Goal: Task Accomplishment & Management: Manage account settings

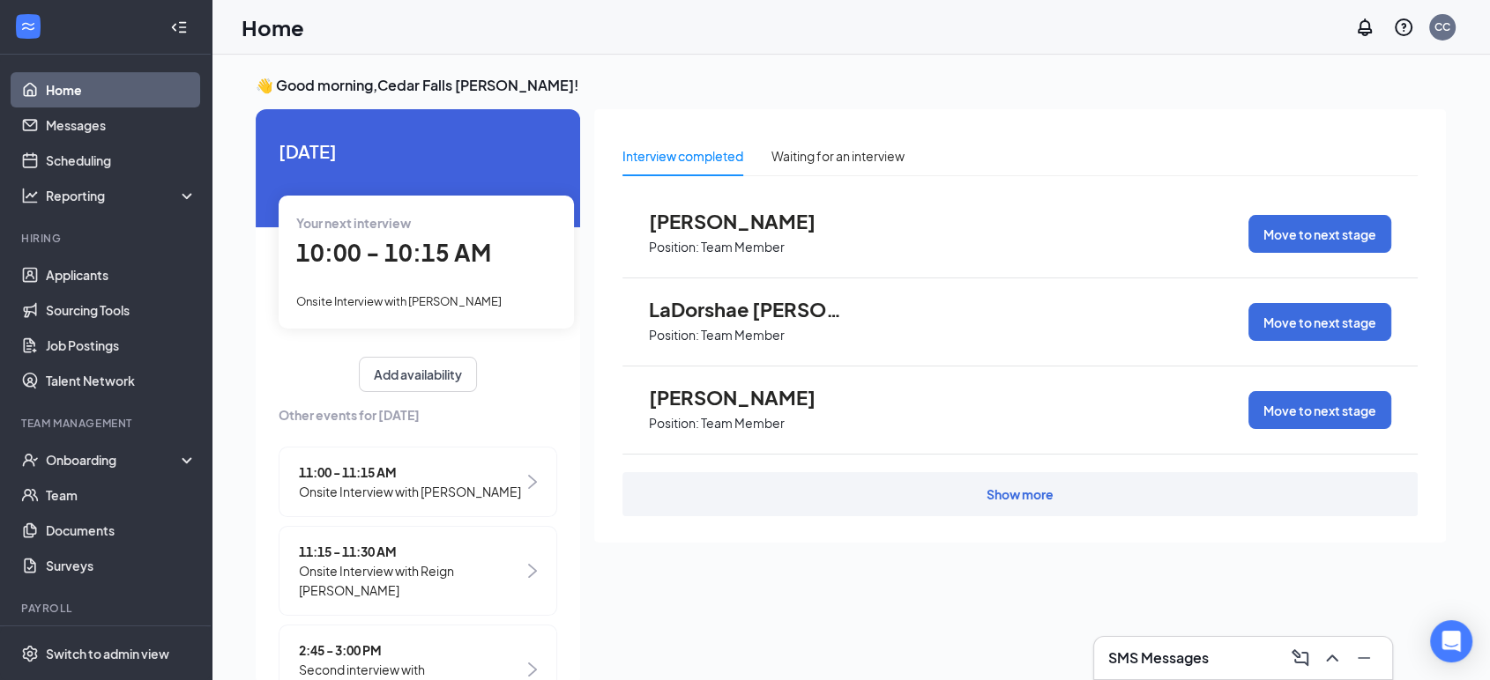
click at [354, 492] on span "Onsite Interview with [PERSON_NAME]" at bounding box center [410, 491] width 222 height 19
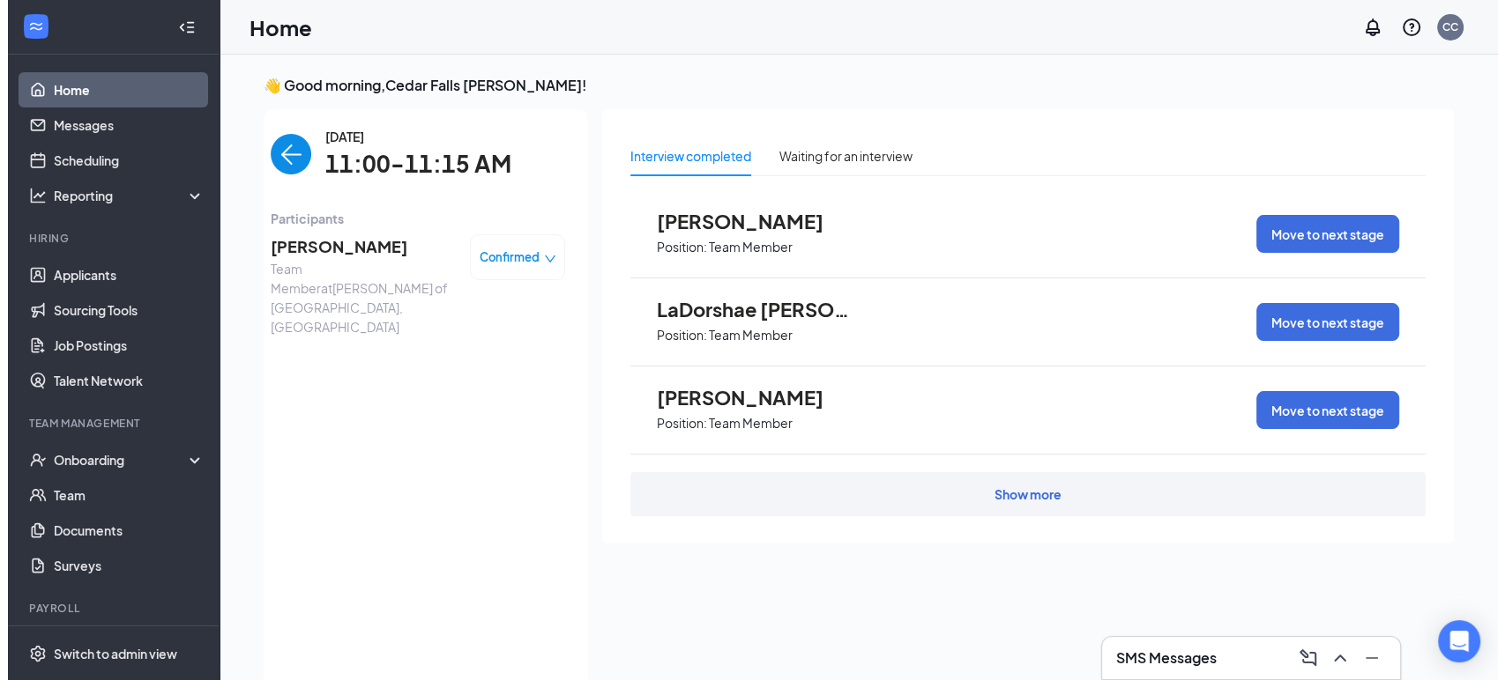
scroll to position [7, 0]
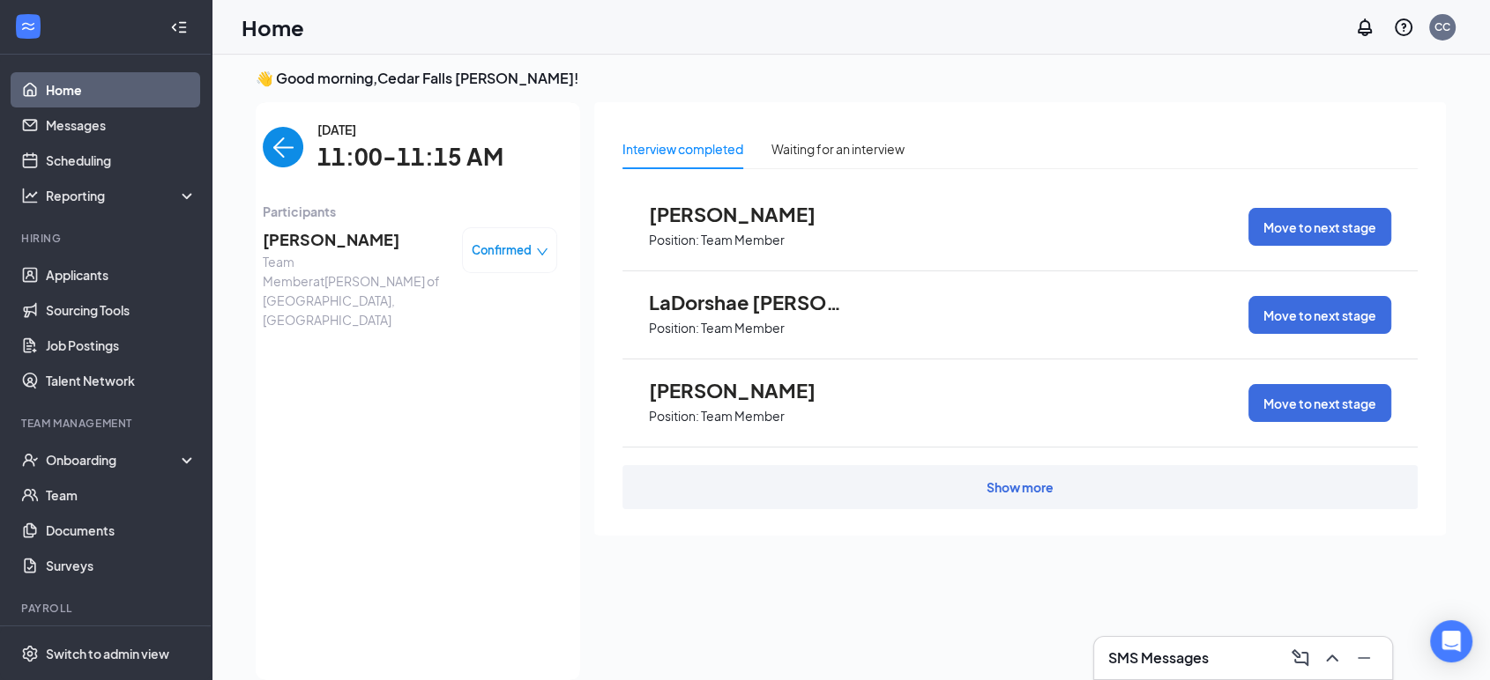
click at [331, 246] on span "[PERSON_NAME]" at bounding box center [355, 239] width 185 height 25
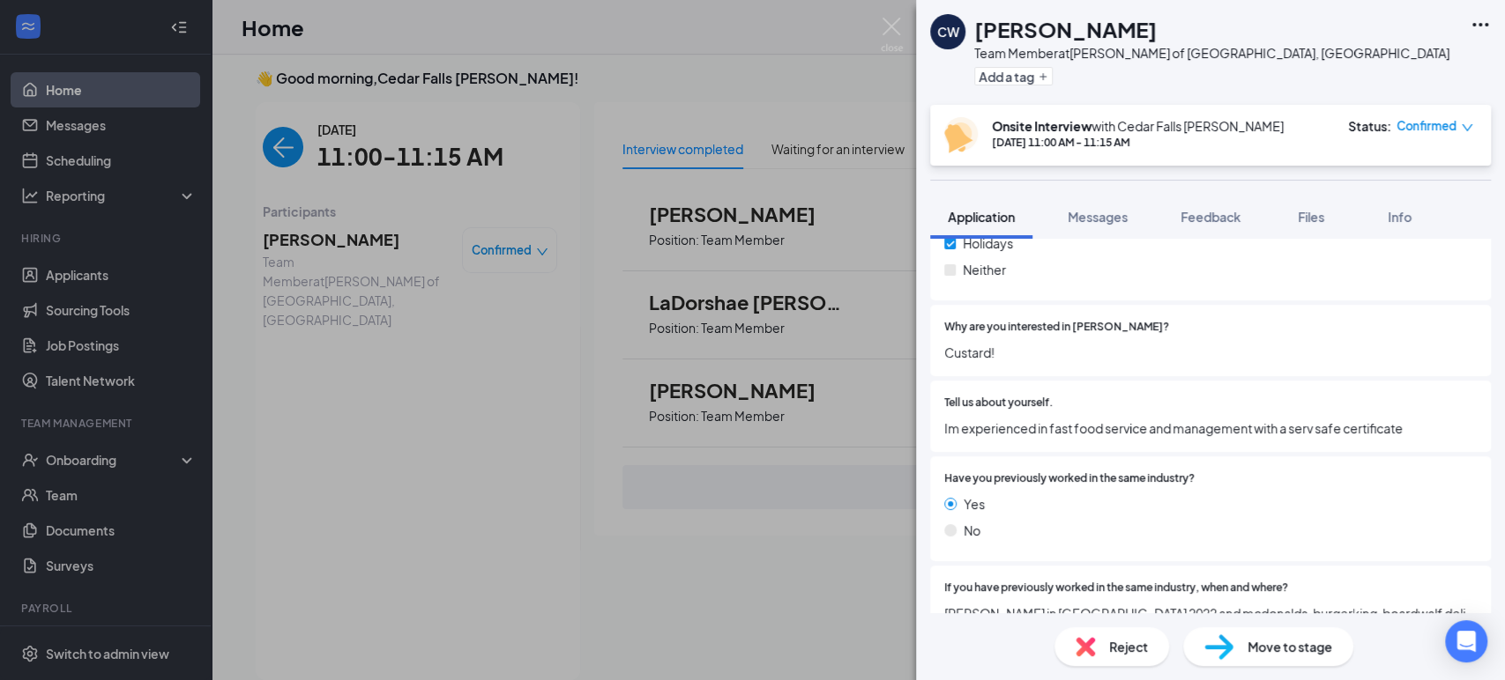
scroll to position [1193, 0]
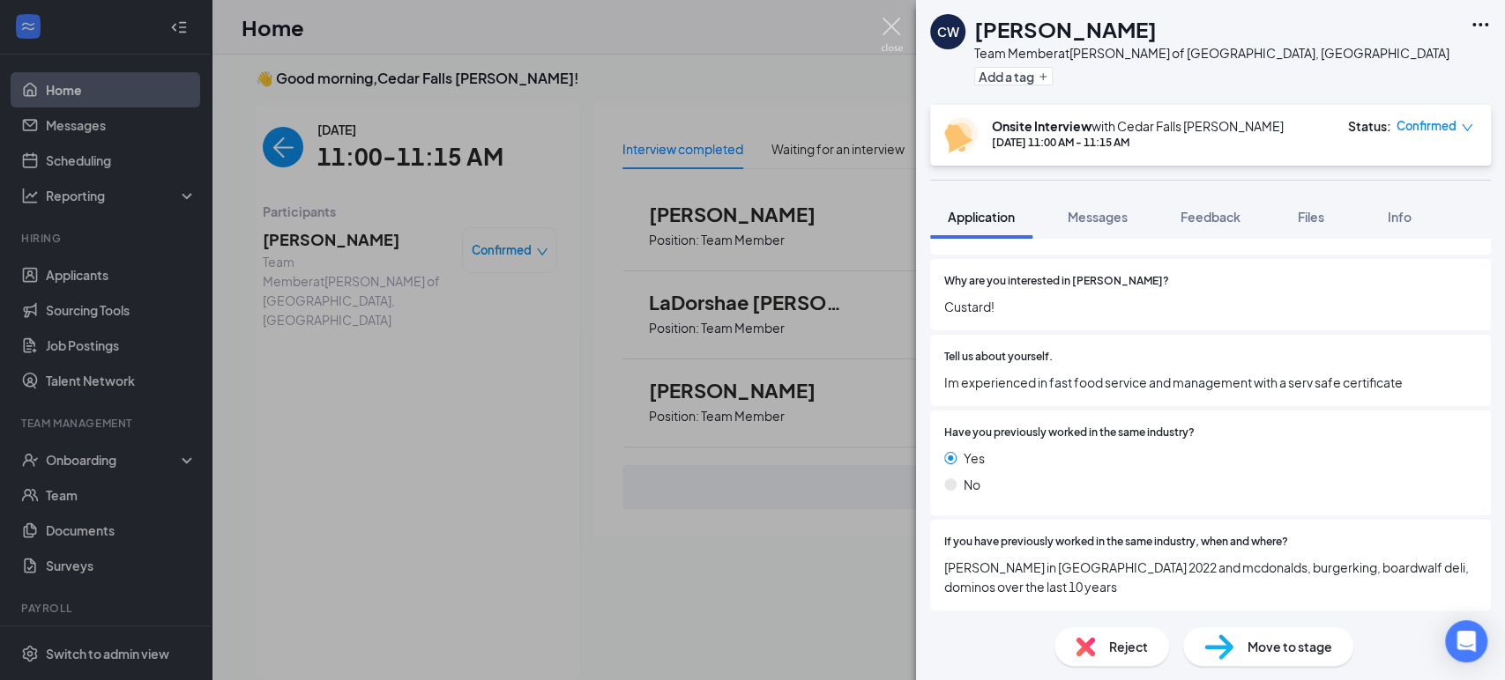
click at [894, 25] on img at bounding box center [892, 35] width 22 height 34
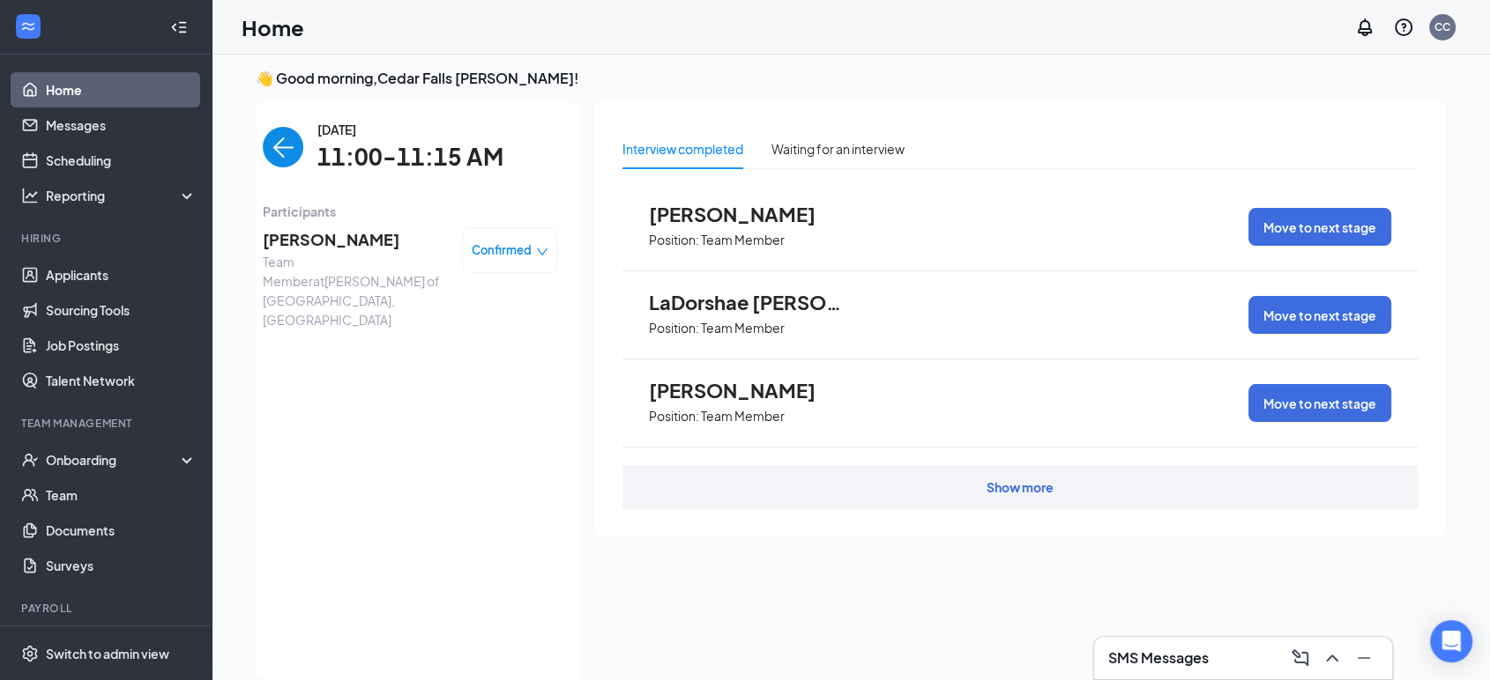
click at [781, 393] on span "[PERSON_NAME]" at bounding box center [746, 390] width 194 height 23
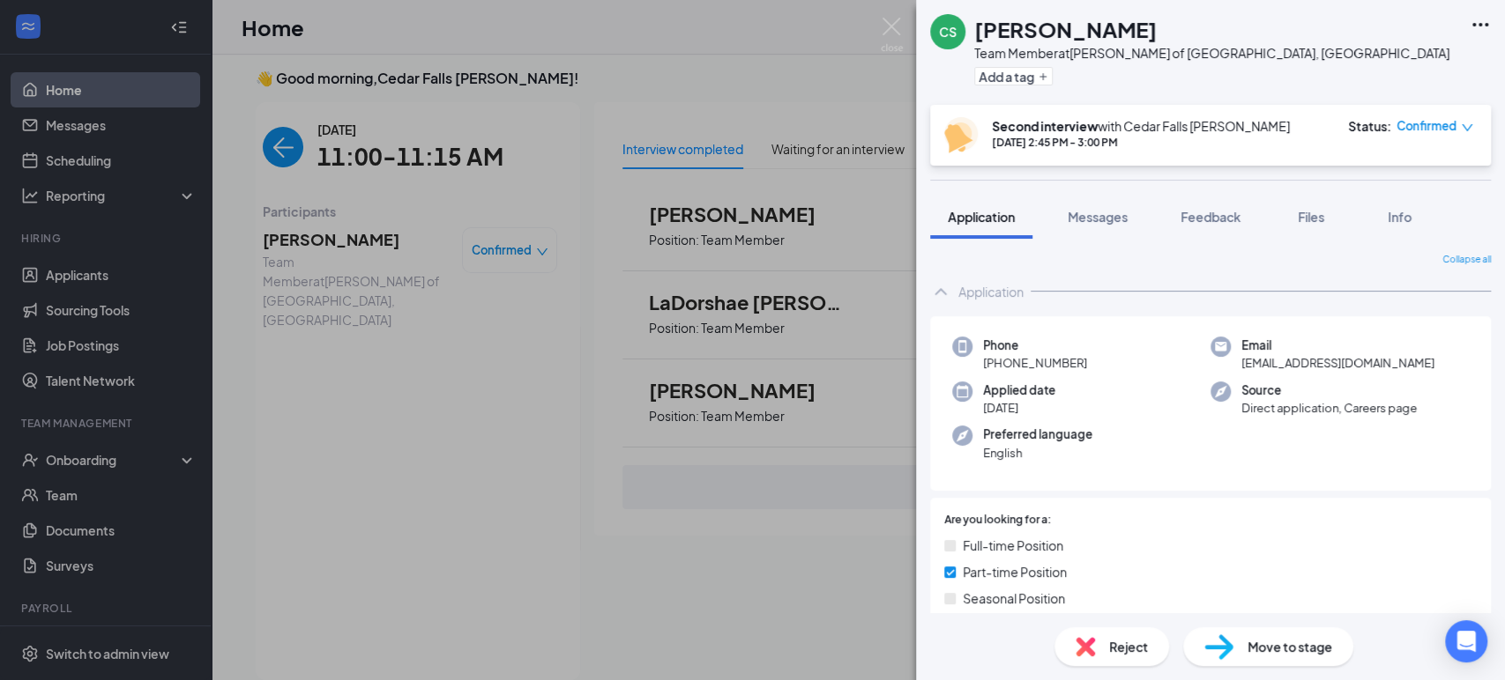
drag, startPoint x: 1065, startPoint y: 160, endPoint x: 1006, endPoint y: 172, distance: 60.3
click at [1006, 172] on div "CS [PERSON_NAME] Team Member at [PERSON_NAME] of [GEOGRAPHIC_DATA], [GEOGRAPHIC…" at bounding box center [1210, 340] width 589 height 680
drag, startPoint x: 1018, startPoint y: 167, endPoint x: 1010, endPoint y: 180, distance: 14.7
click at [1010, 180] on div "CS [PERSON_NAME] Team Member at [PERSON_NAME] of [GEOGRAPHIC_DATA], [GEOGRAPHIC…" at bounding box center [1210, 340] width 589 height 680
click at [941, 214] on button "Application" at bounding box center [981, 217] width 102 height 44
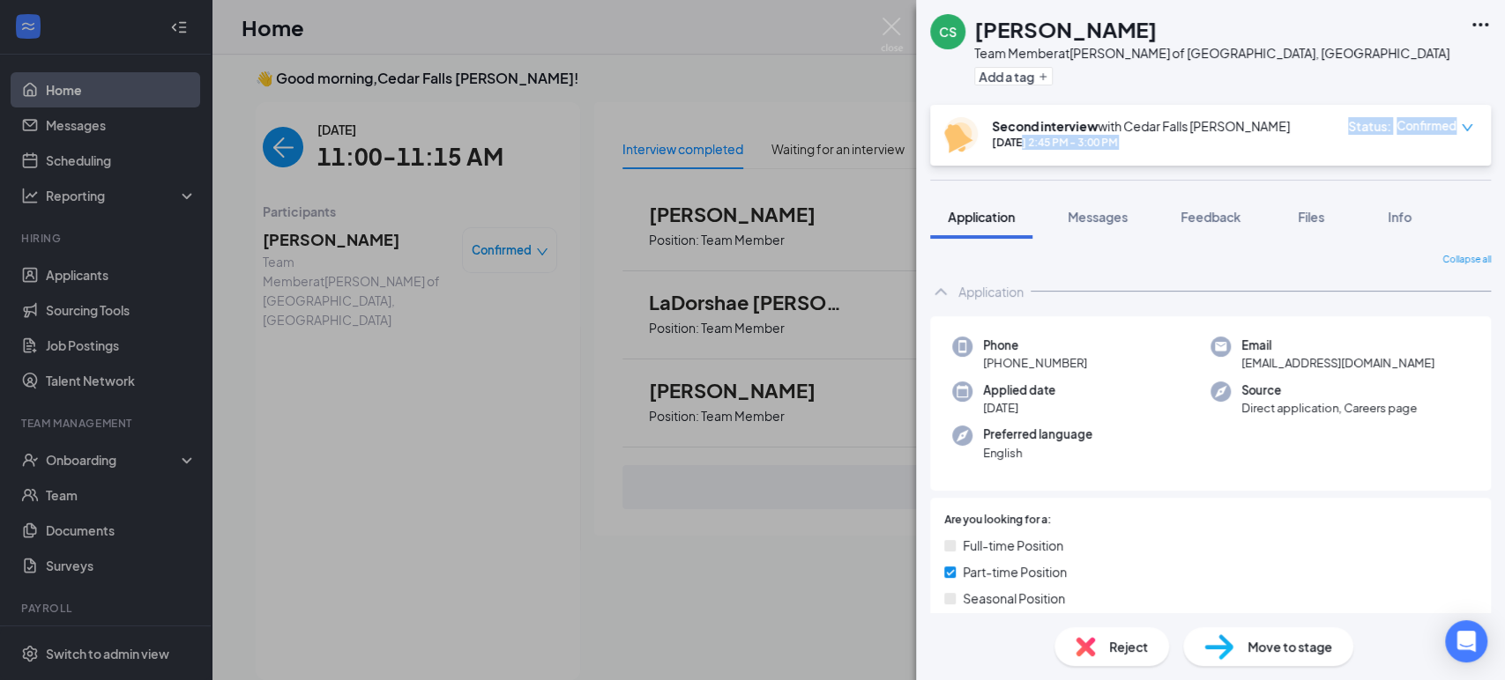
click at [941, 214] on button "Application" at bounding box center [981, 217] width 102 height 44
click at [1315, 218] on span "Files" at bounding box center [1310, 217] width 26 height 16
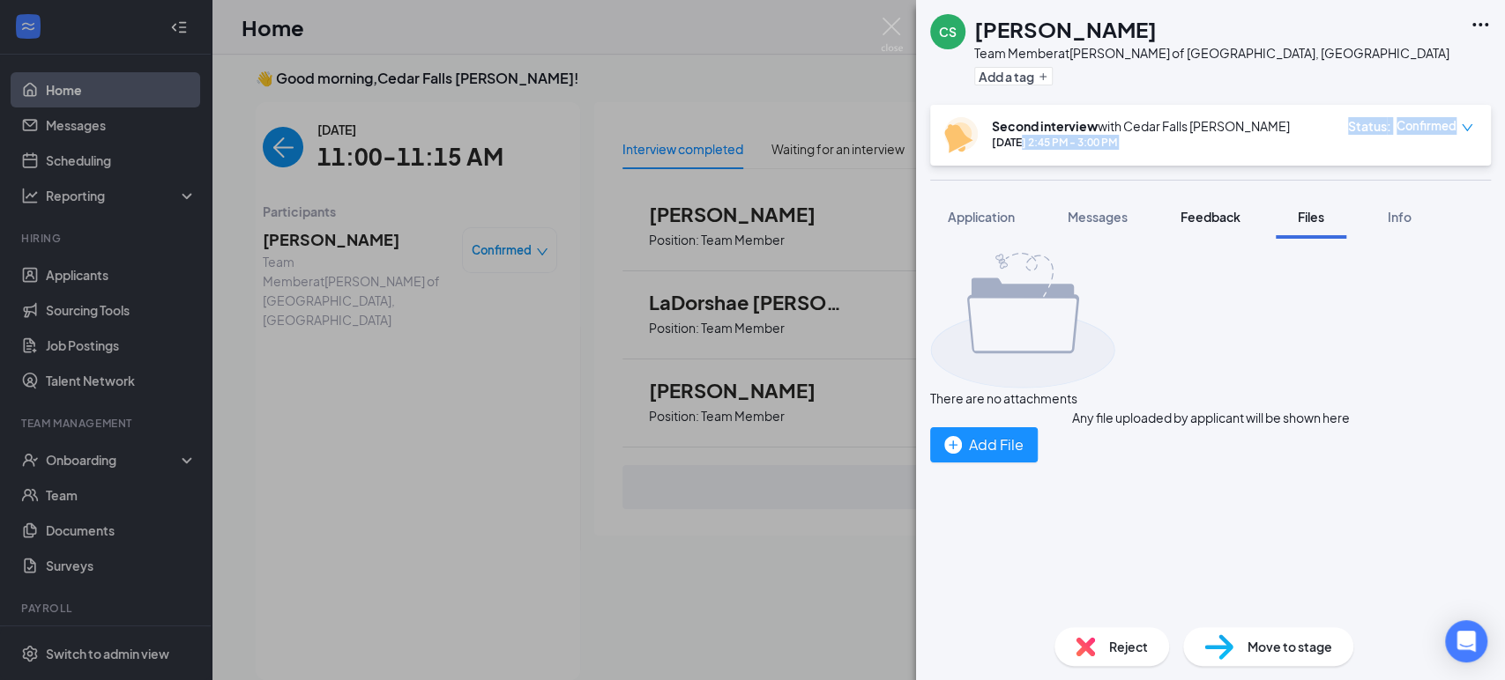
click at [1222, 224] on div "Feedback" at bounding box center [1210, 217] width 60 height 18
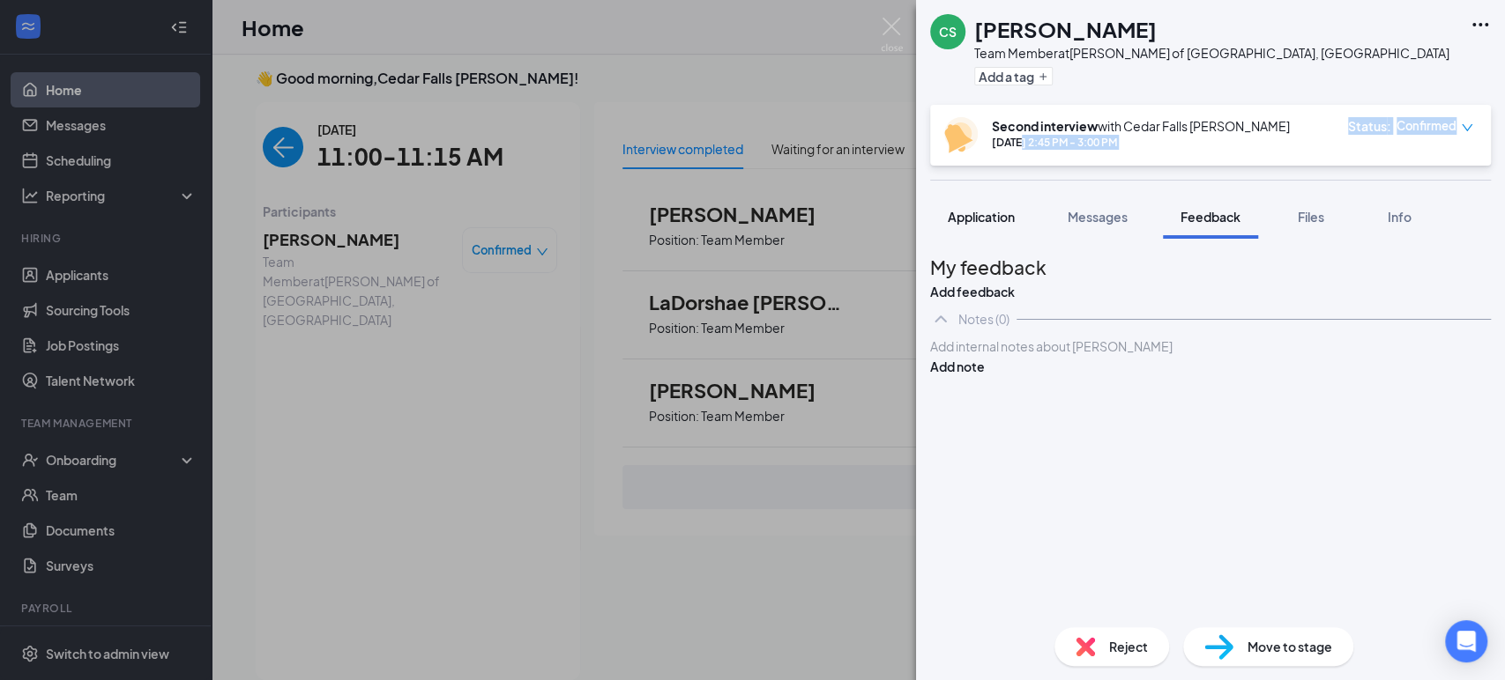
click at [962, 224] on div "Application" at bounding box center [981, 217] width 67 height 18
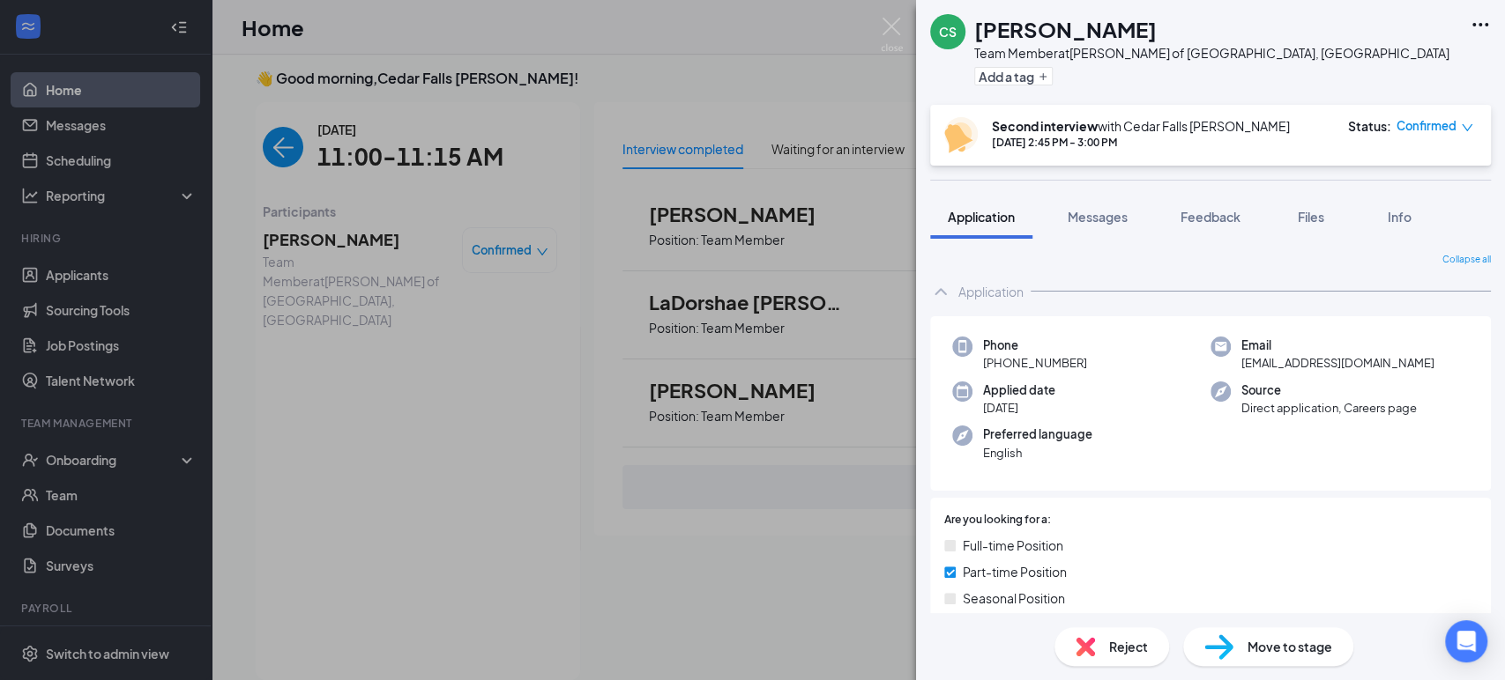
drag, startPoint x: 1503, startPoint y: 227, endPoint x: 1498, endPoint y: 244, distance: 17.6
click at [1498, 244] on div "CS [PERSON_NAME] Team Member at [PERSON_NAME] of [GEOGRAPHIC_DATA], [GEOGRAPHIC…" at bounding box center [1210, 340] width 589 height 680
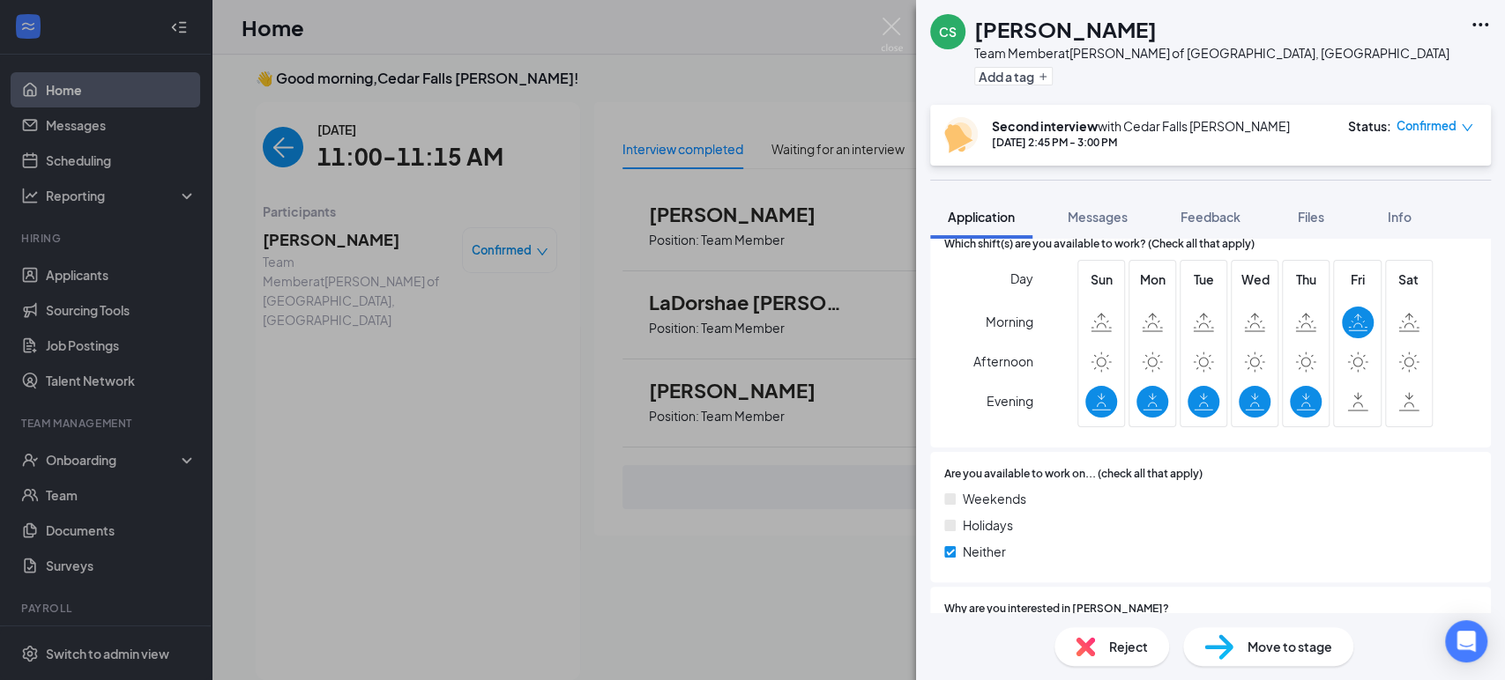
scroll to position [835, 0]
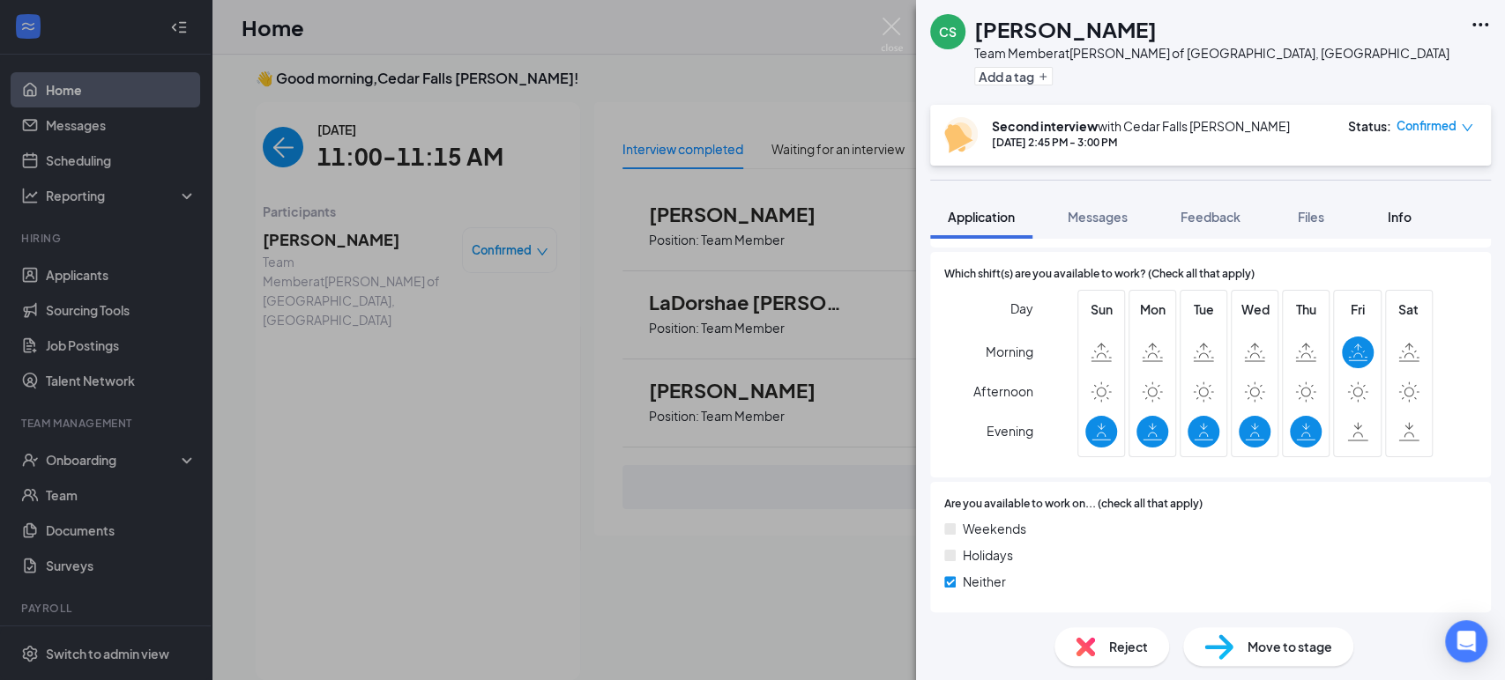
click at [1391, 212] on span "Info" at bounding box center [1399, 217] width 24 height 16
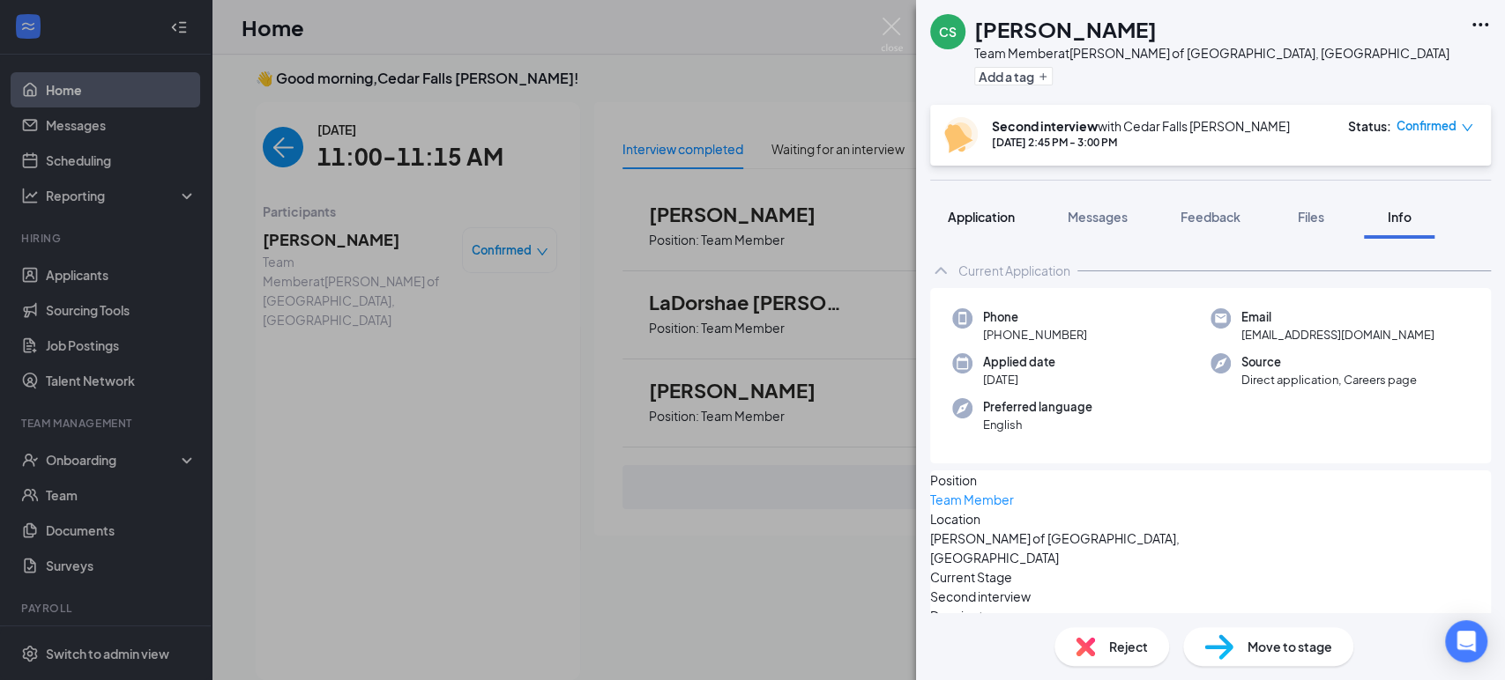
drag, startPoint x: 1503, startPoint y: 344, endPoint x: 987, endPoint y: 209, distance: 533.0
click at [979, 205] on button "Application" at bounding box center [981, 217] width 102 height 44
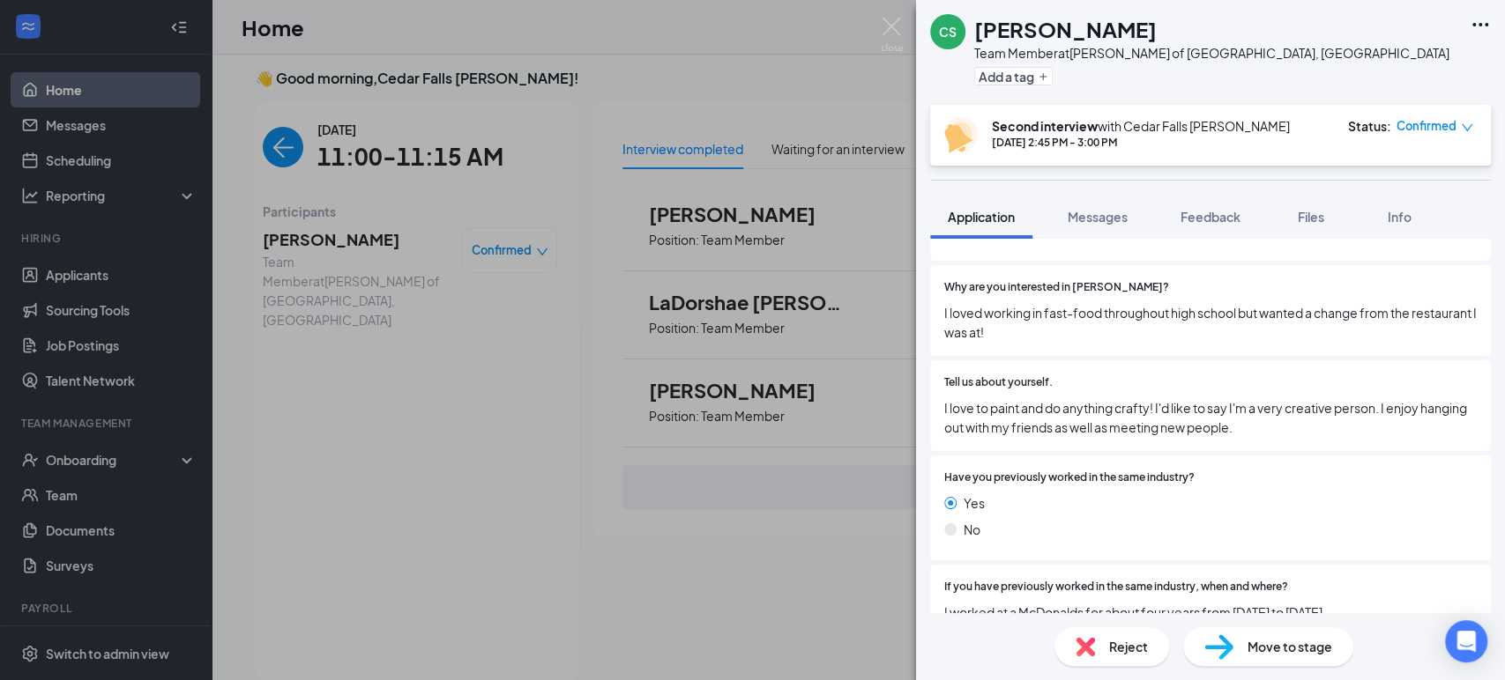
scroll to position [1212, 0]
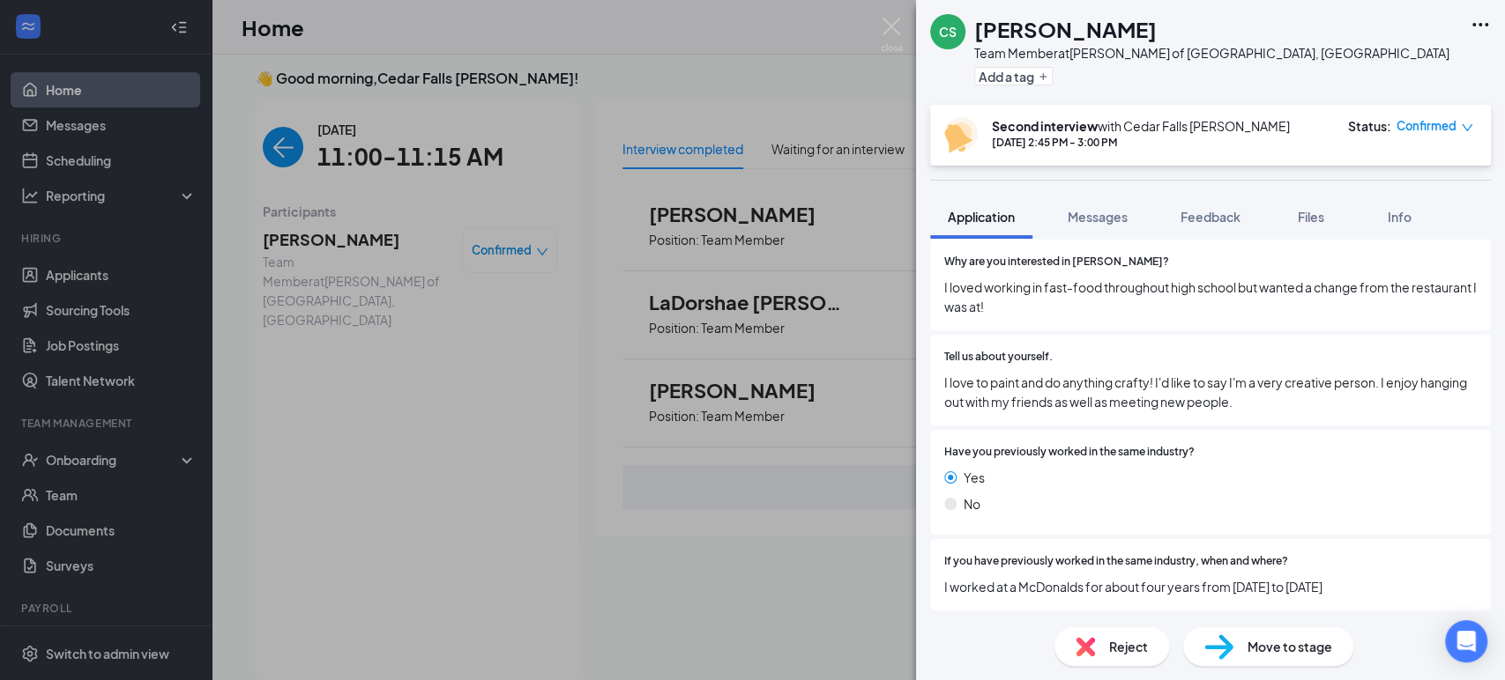
drag, startPoint x: 1105, startPoint y: 218, endPoint x: 881, endPoint y: 26, distance: 294.5
click at [881, 26] on img at bounding box center [892, 35] width 22 height 34
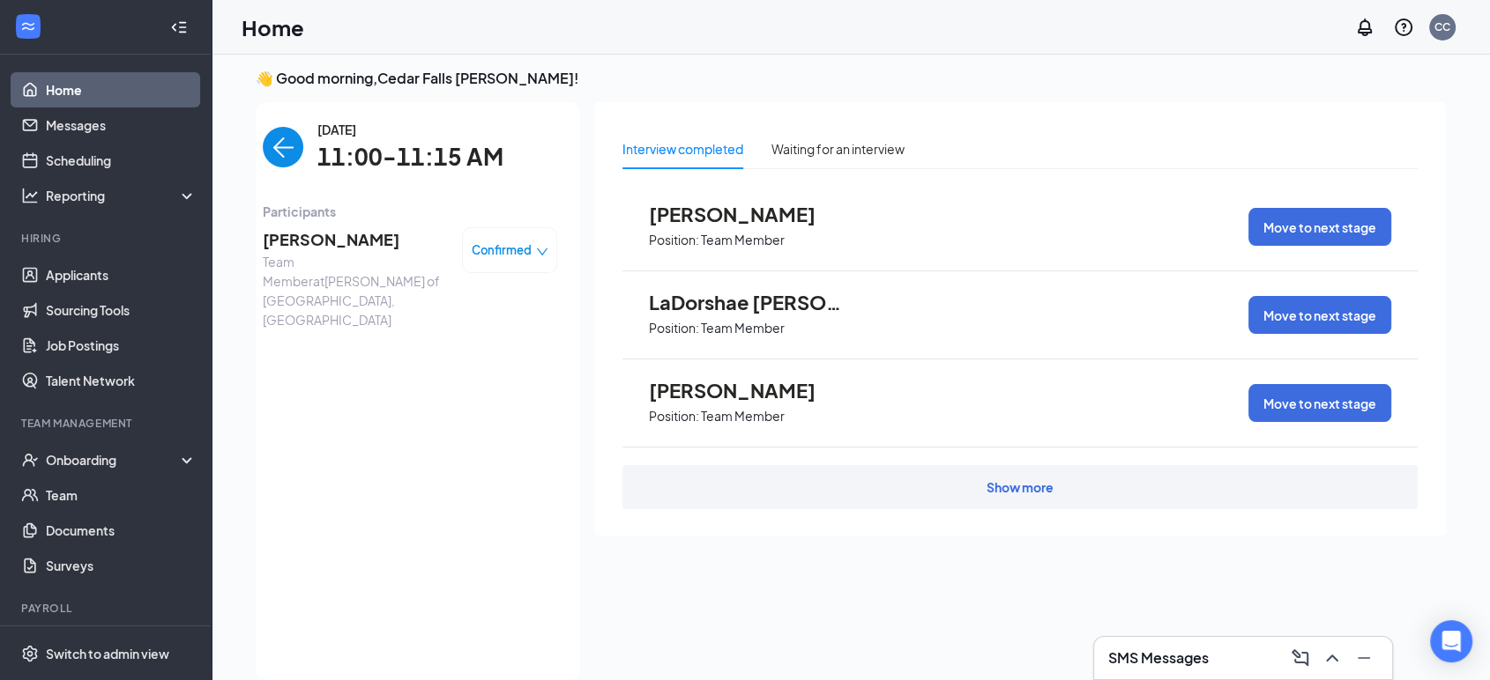
click at [733, 386] on span "[PERSON_NAME]" at bounding box center [746, 390] width 194 height 23
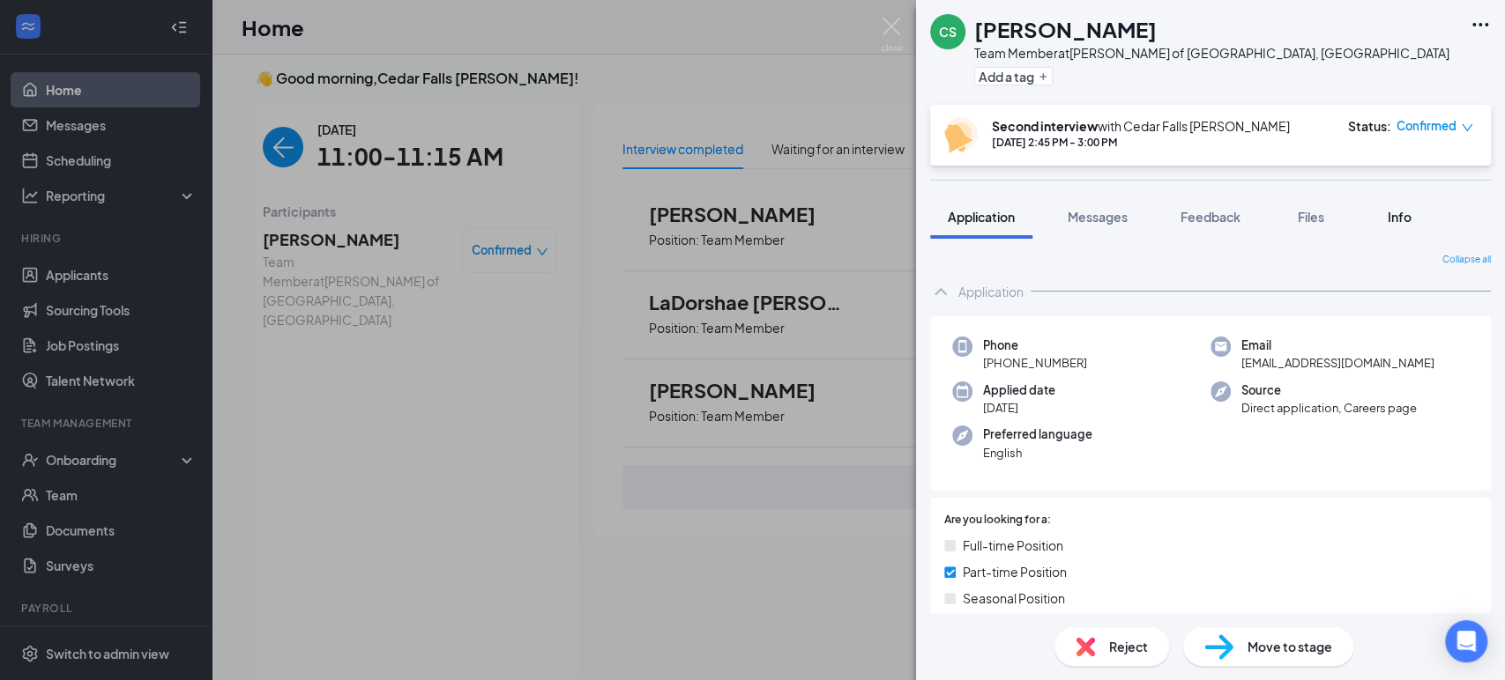
click at [1410, 217] on span "Info" at bounding box center [1399, 217] width 24 height 16
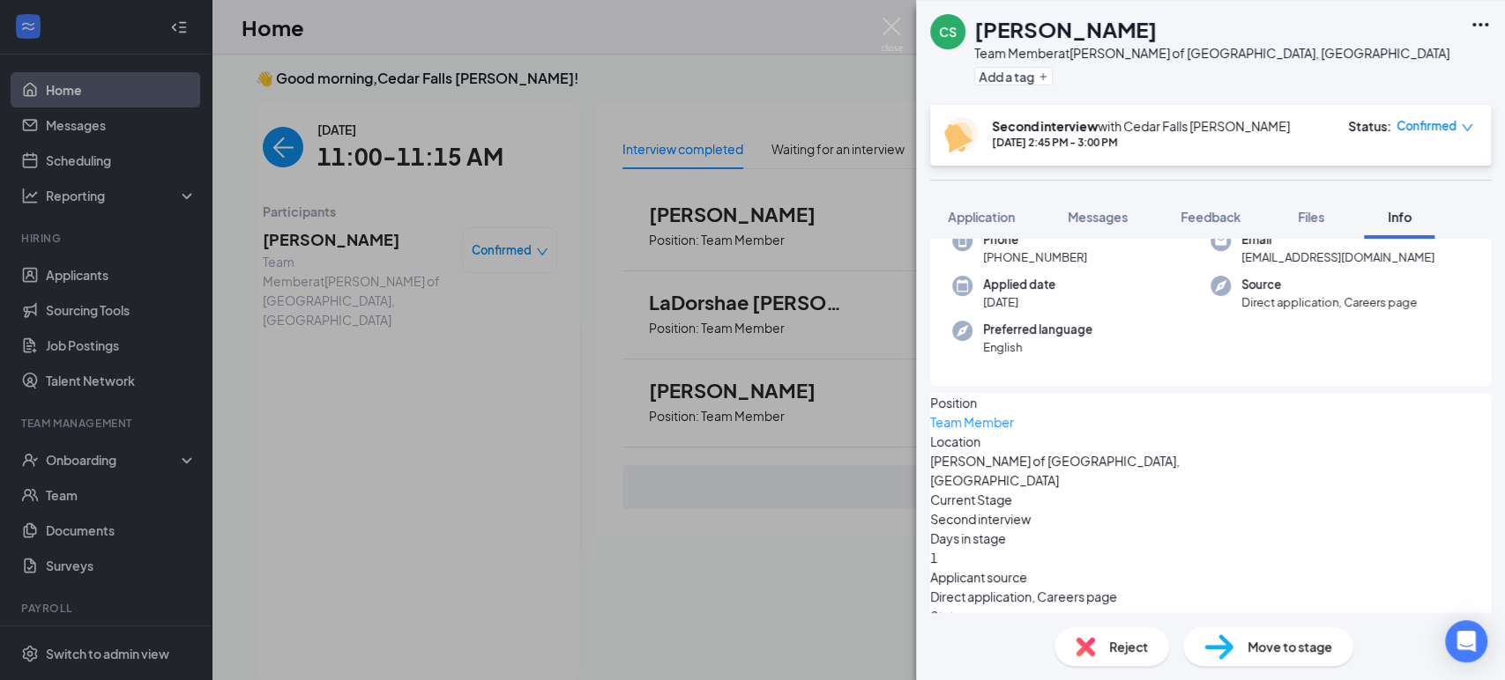
scroll to position [121, 0]
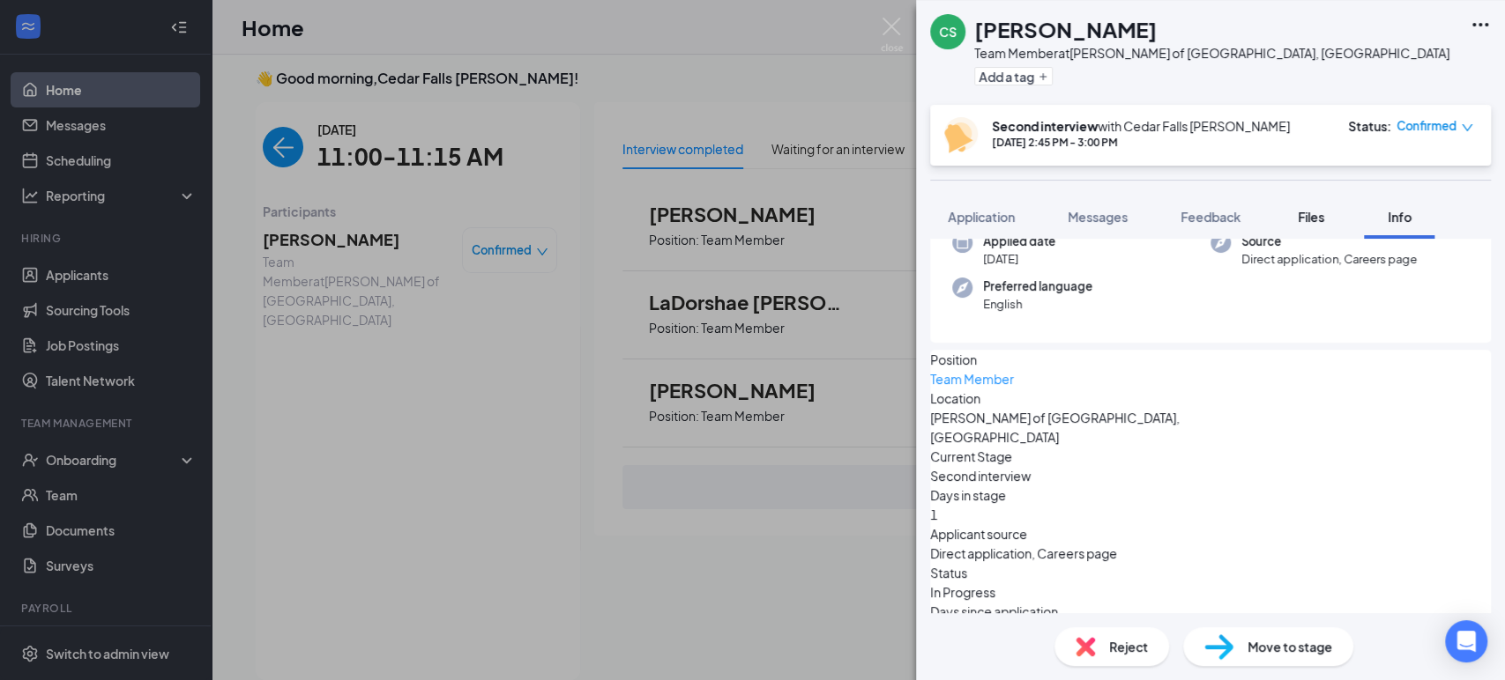
click at [1301, 224] on div "Files" at bounding box center [1310, 217] width 35 height 18
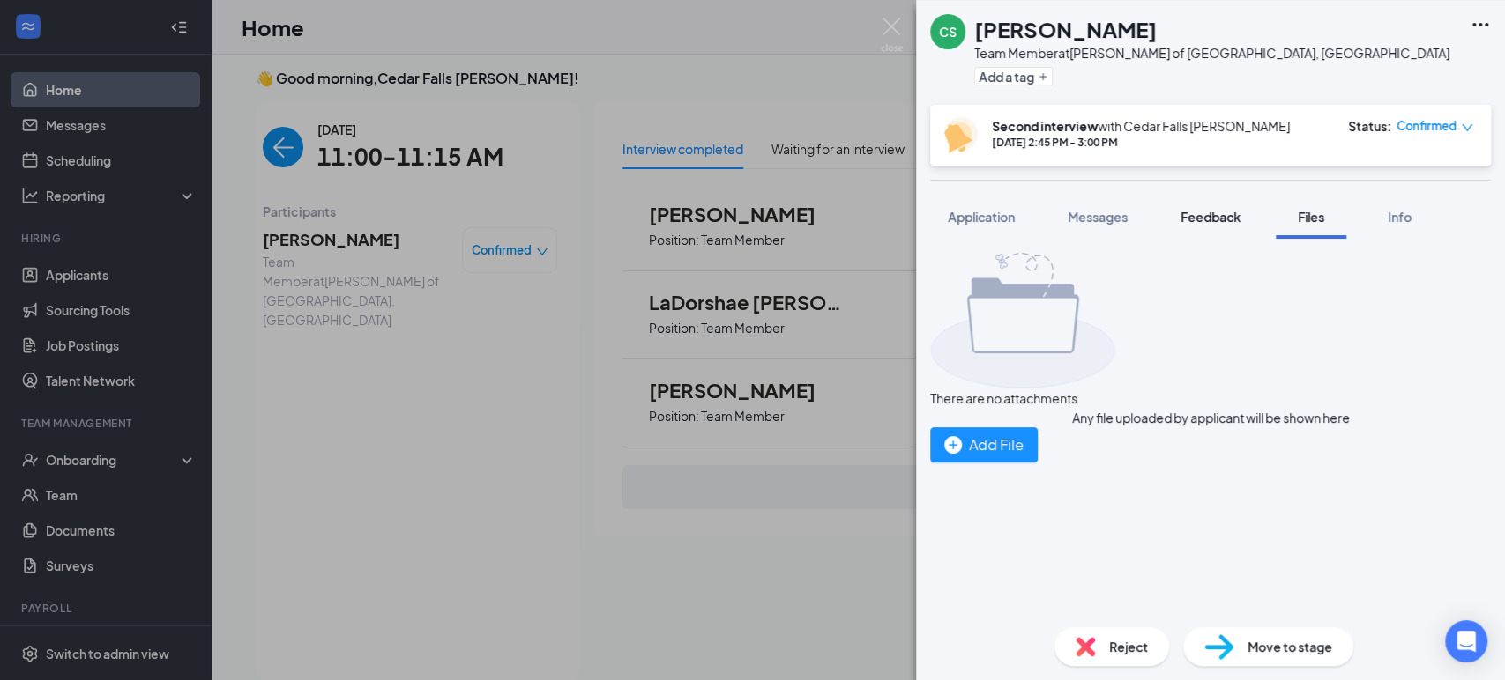
click at [1191, 216] on span "Feedback" at bounding box center [1210, 217] width 60 height 16
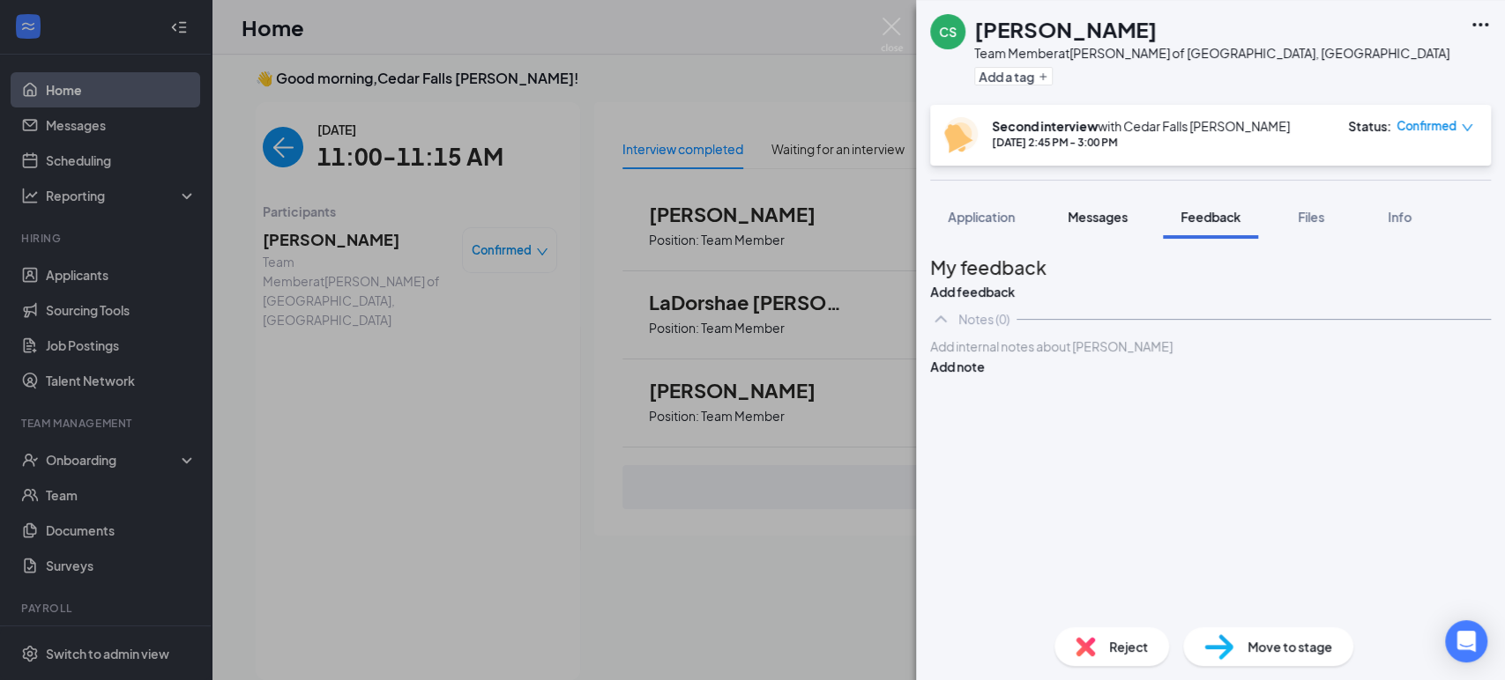
click at [1084, 204] on button "Messages" at bounding box center [1097, 217] width 95 height 44
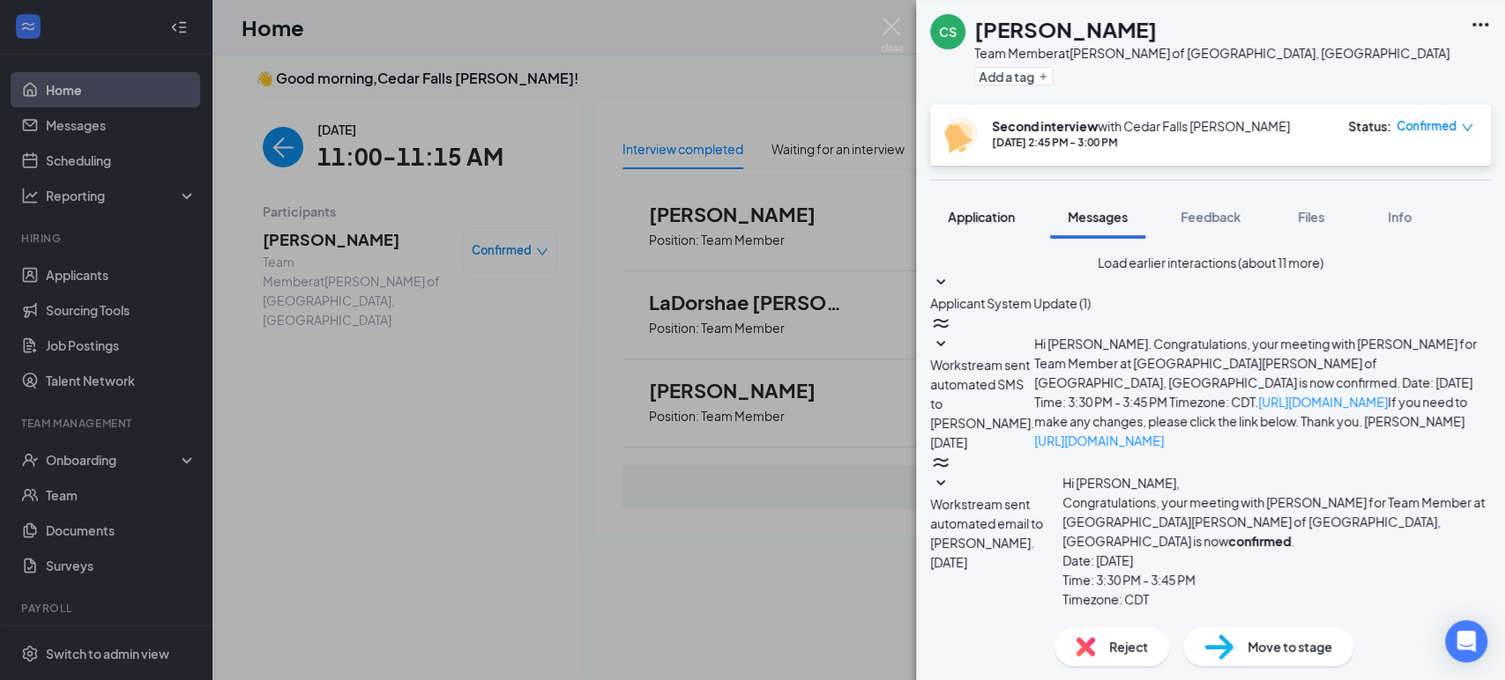
click at [992, 196] on button "Application" at bounding box center [981, 217] width 102 height 44
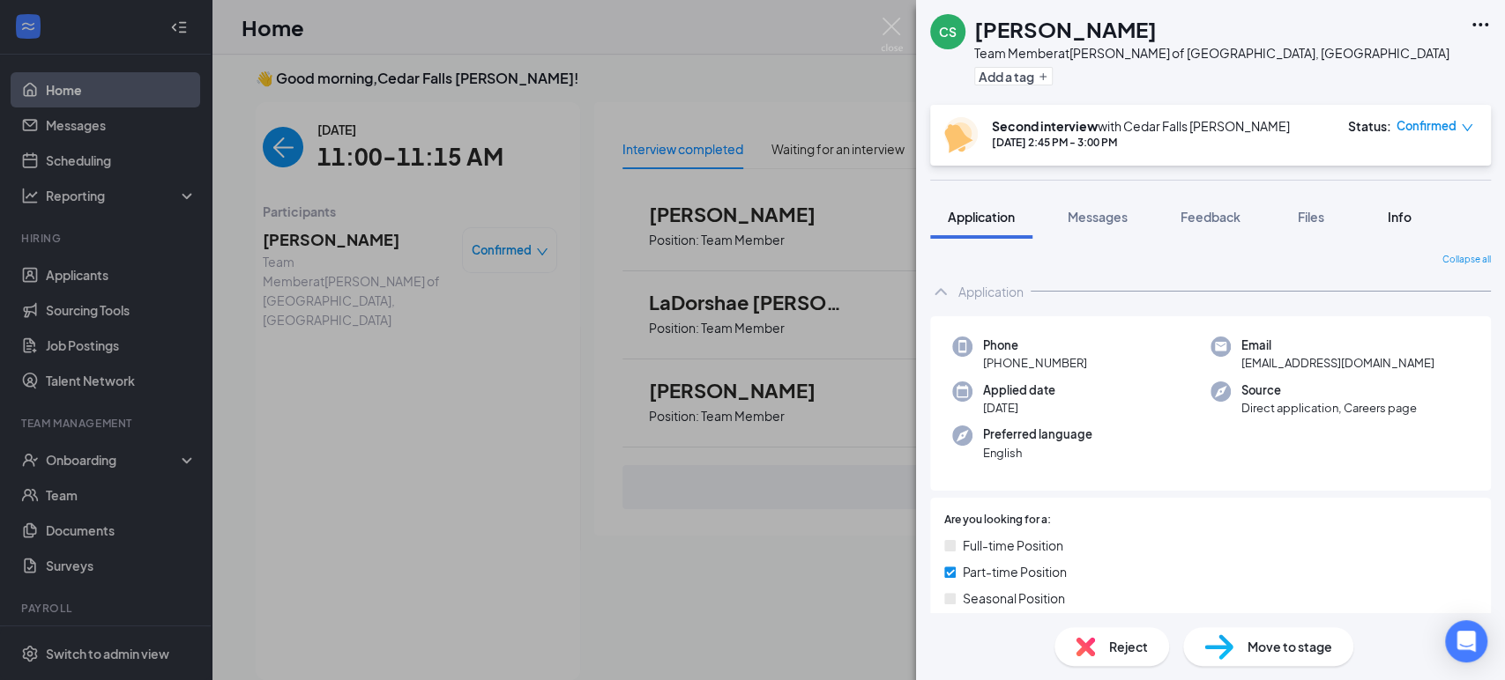
click at [1398, 225] on div "Info" at bounding box center [1398, 217] width 35 height 18
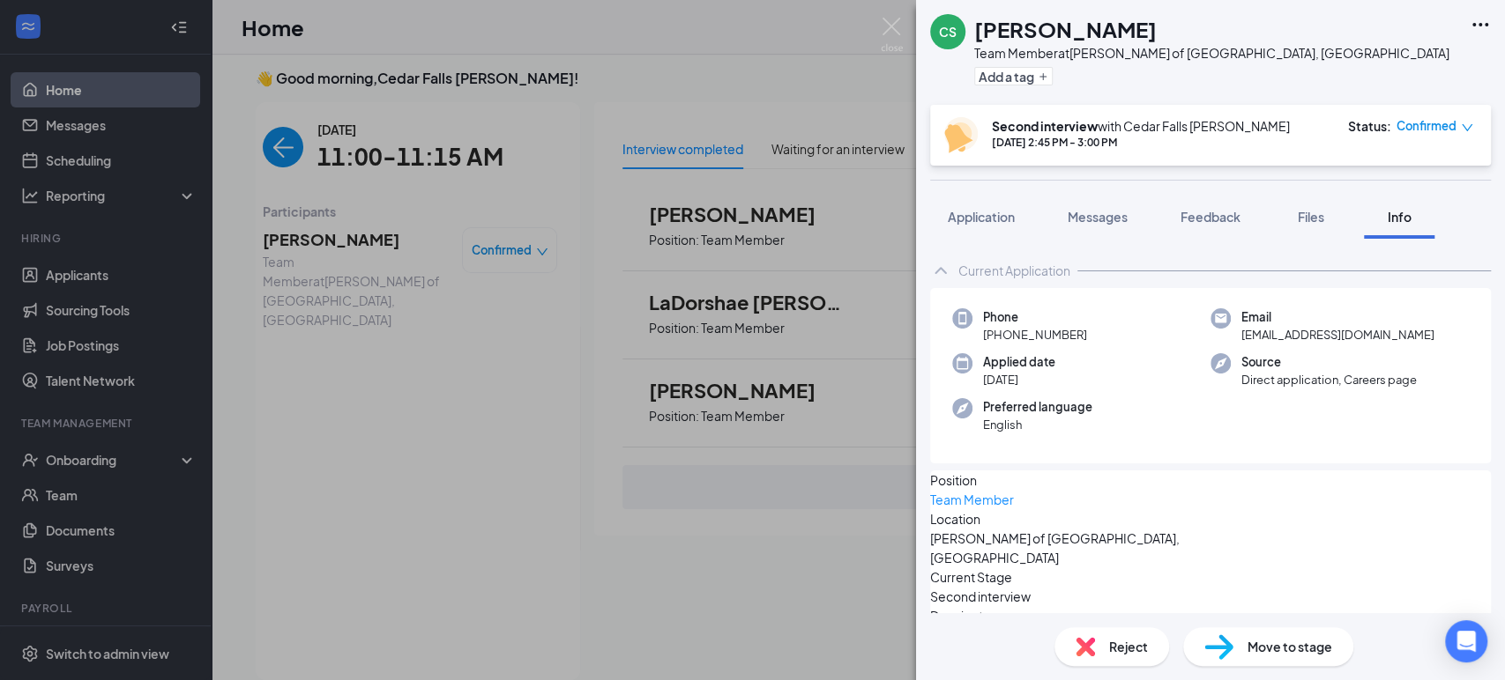
click at [1398, 225] on div "Info" at bounding box center [1398, 217] width 35 height 18
click at [968, 214] on span "Application" at bounding box center [981, 217] width 67 height 16
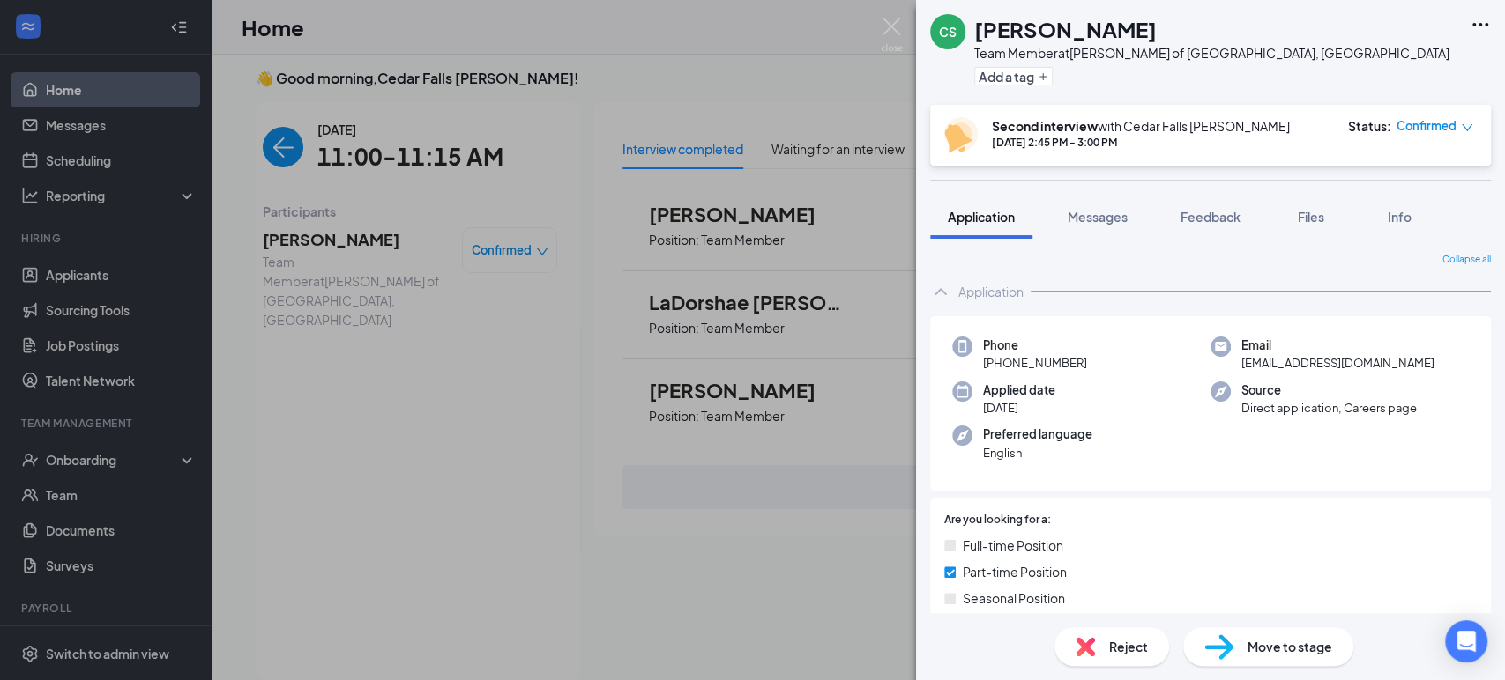
click at [952, 300] on div "Application" at bounding box center [1210, 291] width 561 height 35
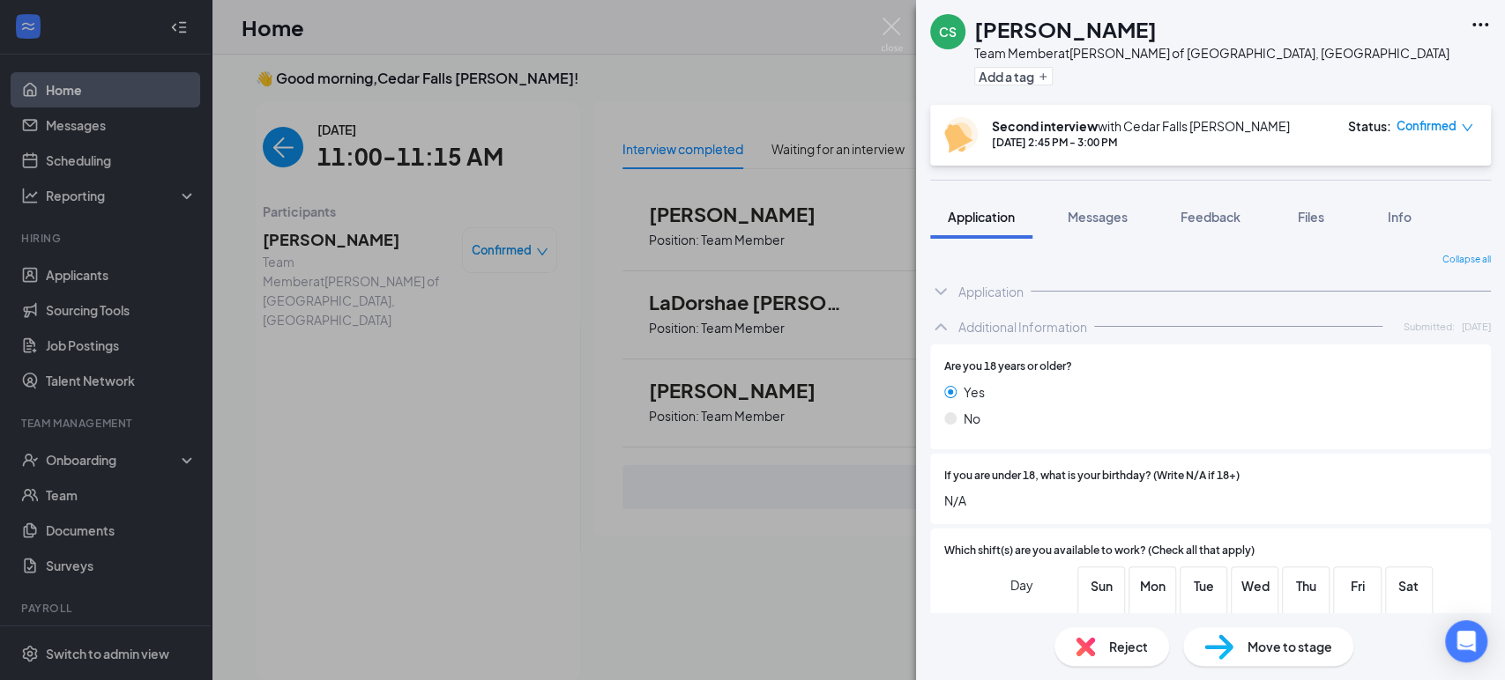
click at [1272, 642] on span "Move to stage" at bounding box center [1289, 646] width 85 height 19
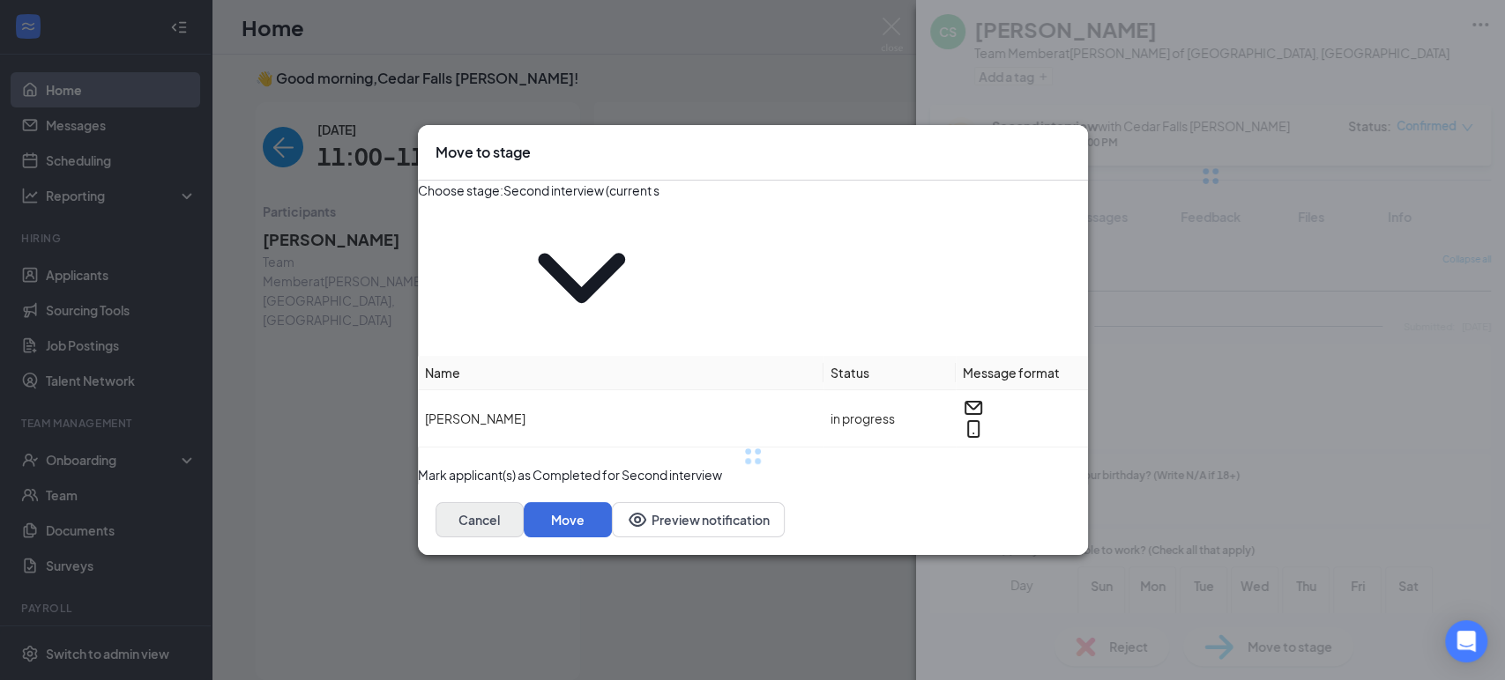
type input "Background Check (18+) (next stage)"
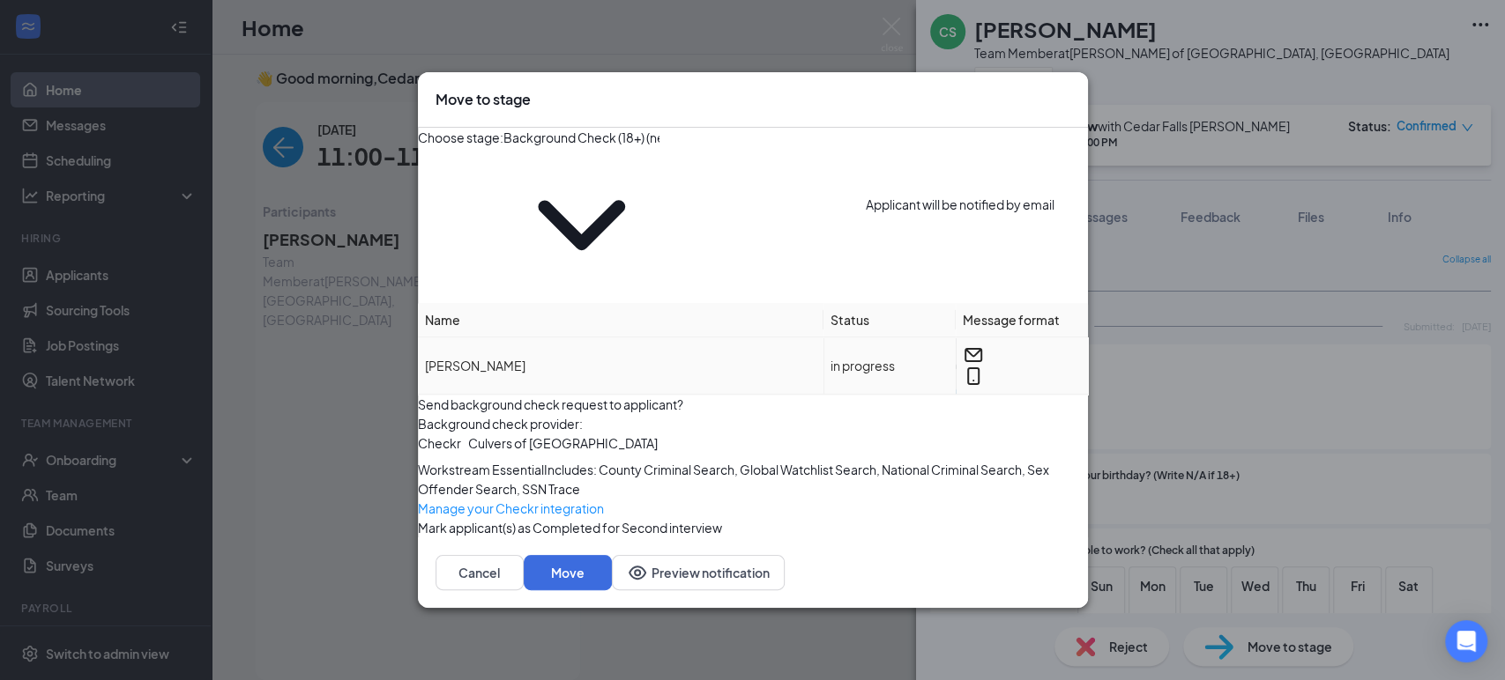
click at [962, 345] on icon "Email" at bounding box center [972, 355] width 21 height 21
click at [612, 564] on button "Move" at bounding box center [568, 572] width 88 height 35
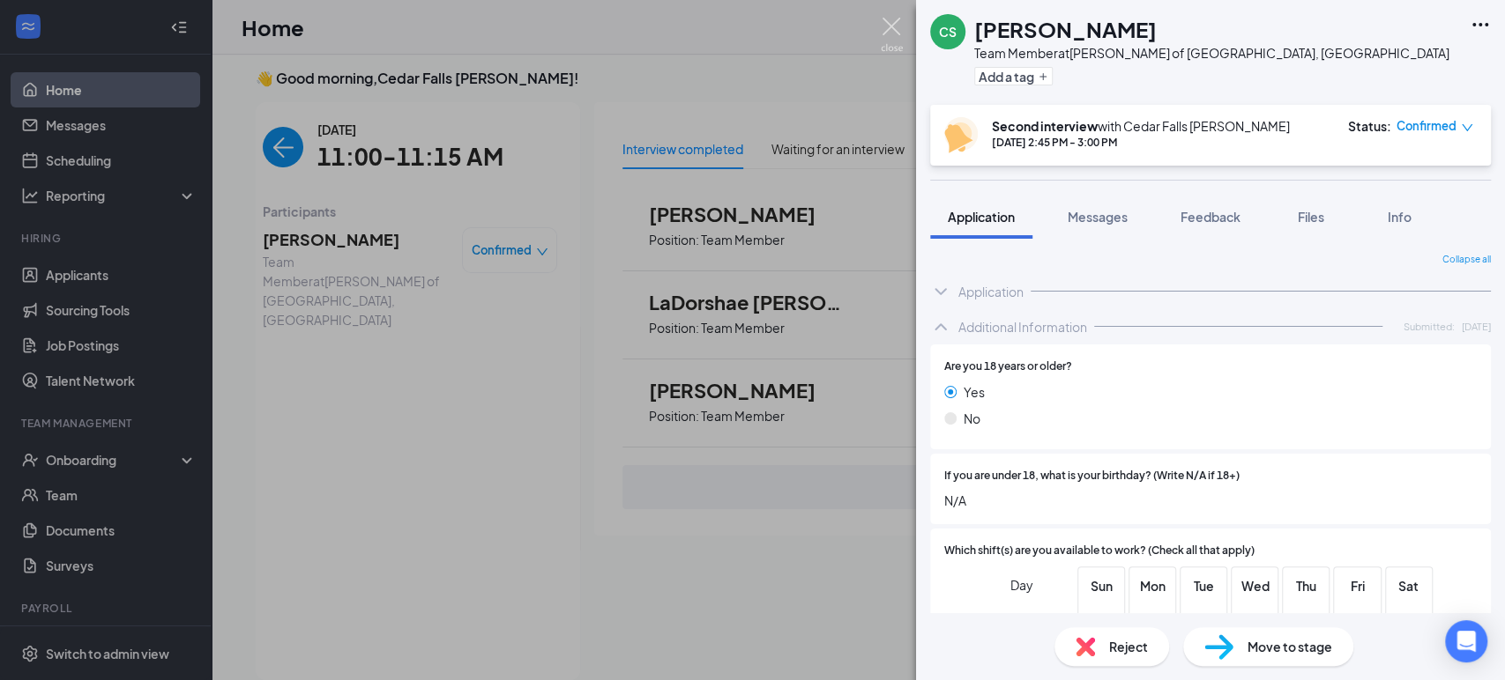
click at [897, 19] on img at bounding box center [892, 35] width 22 height 34
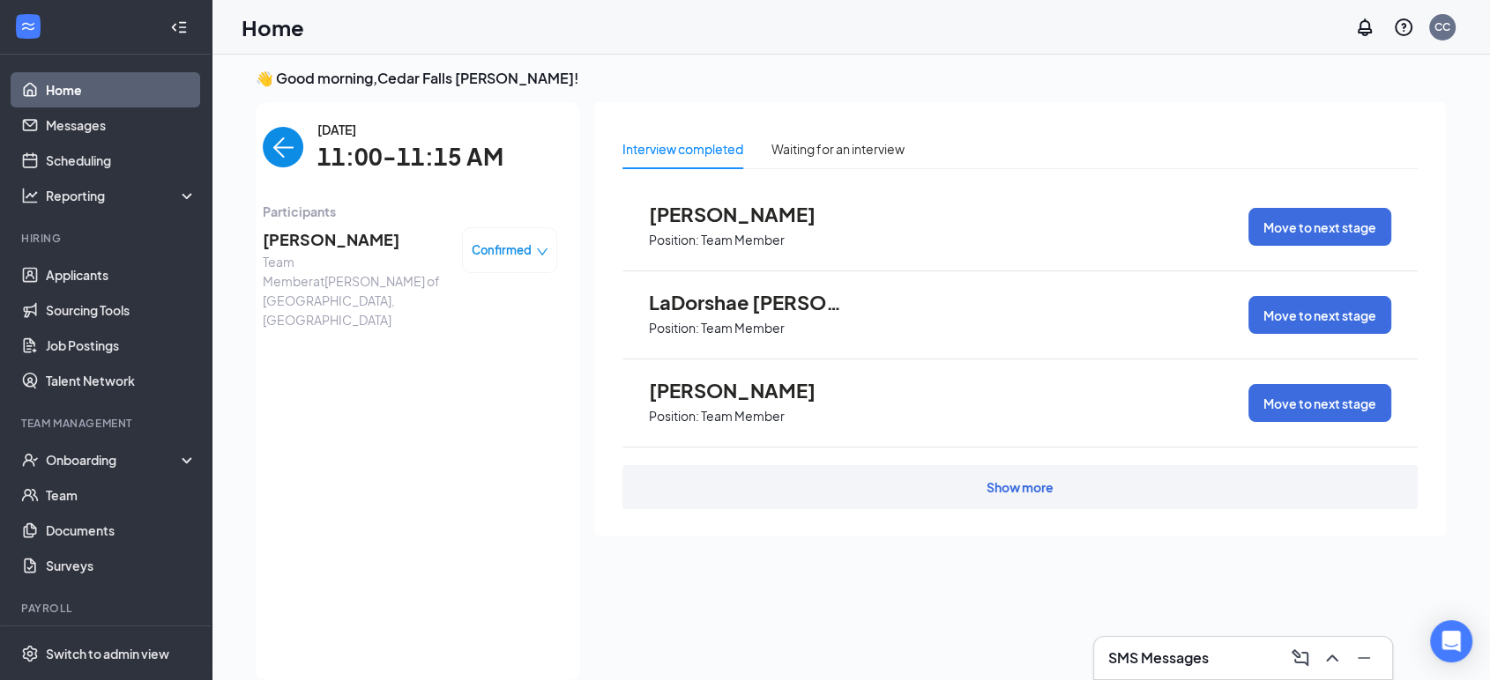
drag, startPoint x: 342, startPoint y: 242, endPoint x: 916, endPoint y: 601, distance: 677.2
click at [916, 601] on div "Interview completed Waiting for an interview [PERSON_NAME] Position: Team Membe…" at bounding box center [1019, 386] width 851 height 568
click at [736, 393] on span "[PERSON_NAME]" at bounding box center [746, 390] width 194 height 23
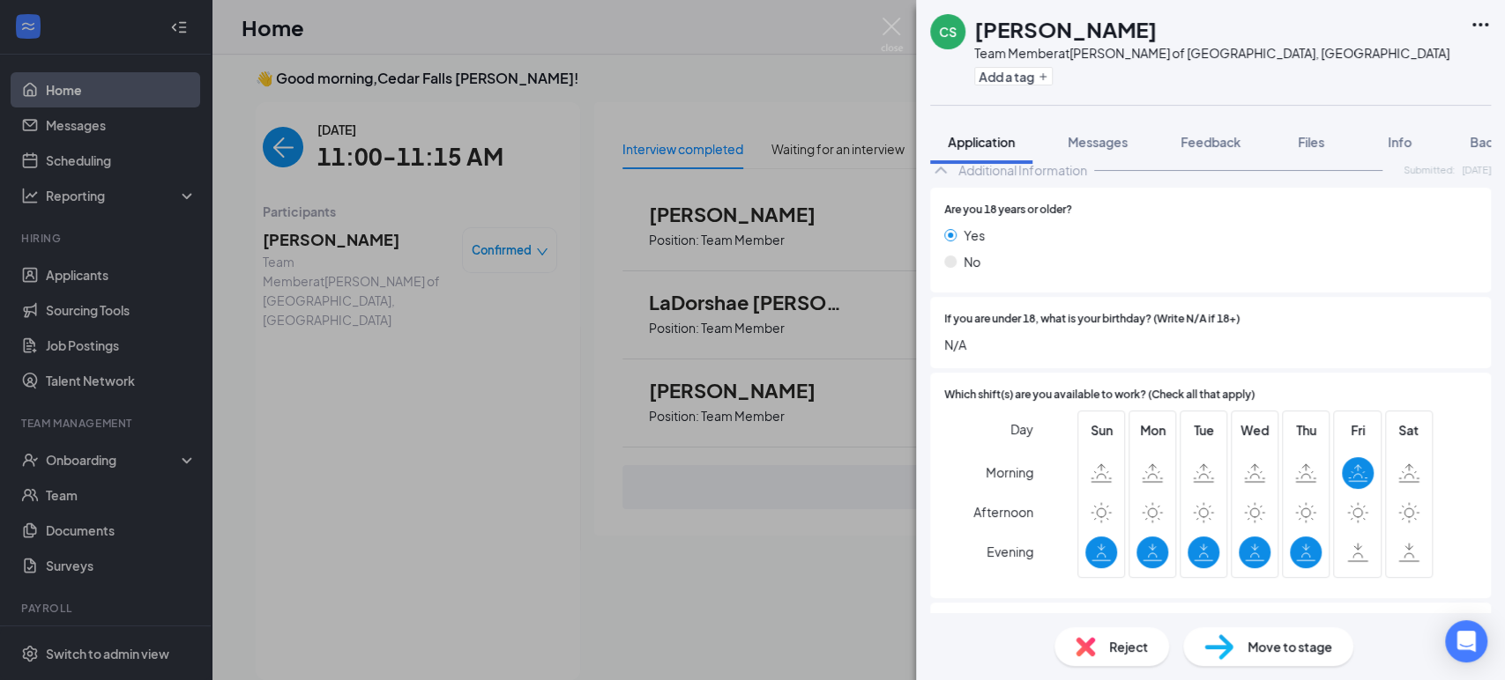
scroll to position [702, 0]
